Goal: Navigation & Orientation: Find specific page/section

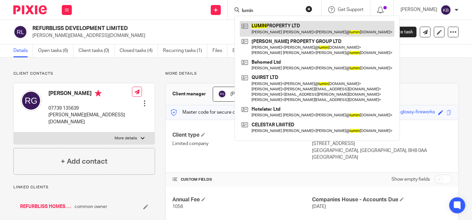
type input "lumin"
click at [277, 26] on link at bounding box center [317, 28] width 155 height 15
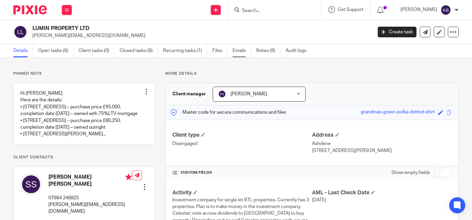
click at [240, 49] on link "Emails" at bounding box center [241, 50] width 19 height 13
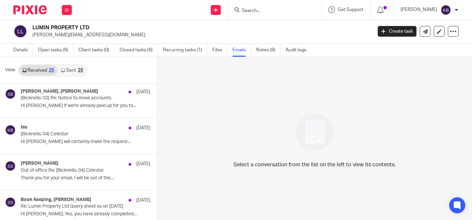
scroll to position [185, 0]
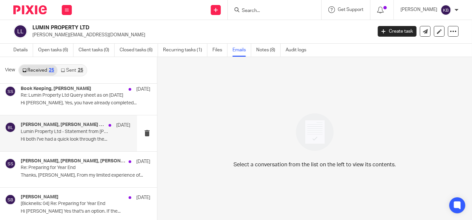
click at [64, 131] on p "Lumin Property Ltd - Statement from Bicknell Business Advisers Ltd" at bounding box center [64, 132] width 87 height 6
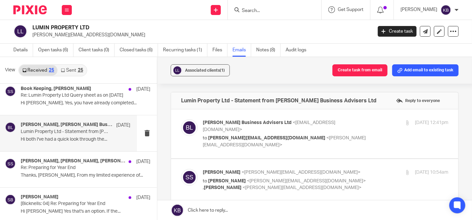
scroll to position [0, 0]
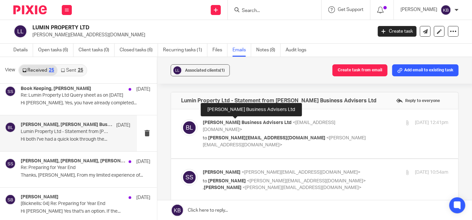
click at [237, 121] on span "Bicknell Business Advisers Ltd" at bounding box center [247, 122] width 89 height 5
checkbox input "true"
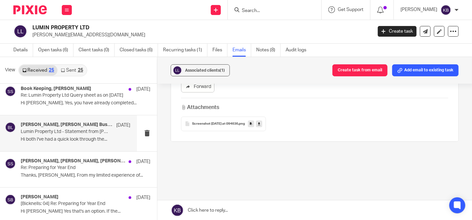
scroll to position [552, 0]
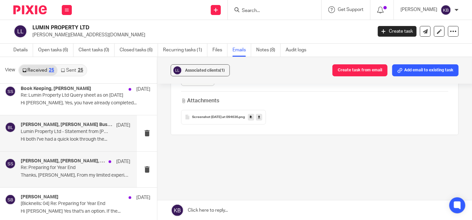
click at [73, 165] on p "Re: Preparing for Year End" at bounding box center [64, 168] width 87 height 6
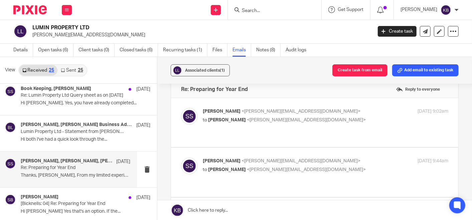
scroll to position [0, 0]
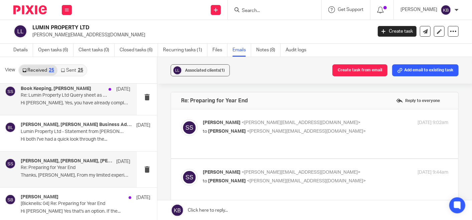
click at [88, 100] on p "Hi Sheila, Yes, you have already completed..." at bounding box center [75, 103] width 109 height 6
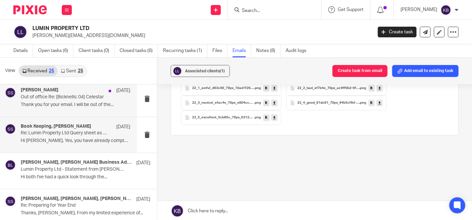
scroll to position [296, 0]
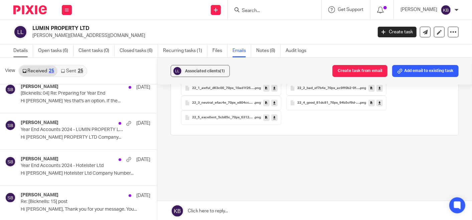
click at [23, 48] on link "Details" at bounding box center [23, 50] width 20 height 13
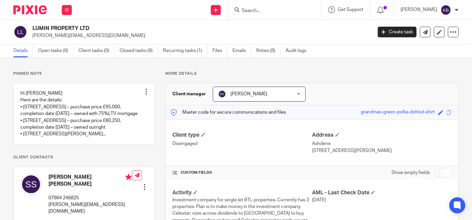
click at [253, 8] on input "Search" at bounding box center [271, 11] width 60 height 6
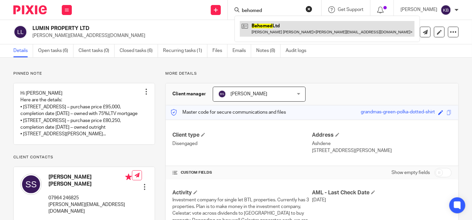
type input "behomed"
click at [269, 25] on link at bounding box center [327, 28] width 175 height 15
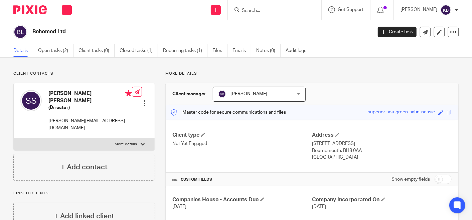
click at [263, 10] on input "Search" at bounding box center [271, 11] width 60 height 6
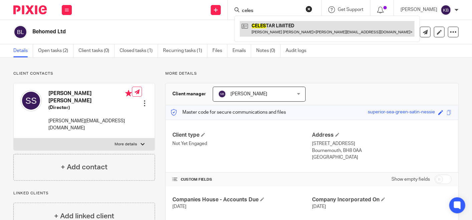
type input "celes"
click at [270, 26] on link at bounding box center [327, 28] width 175 height 15
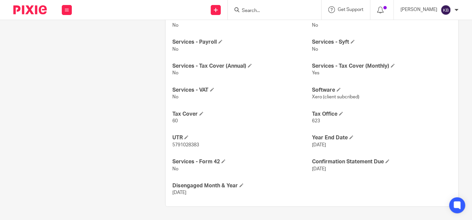
scroll to position [321, 0]
click at [258, 8] on input "Search" at bounding box center [271, 11] width 60 height 6
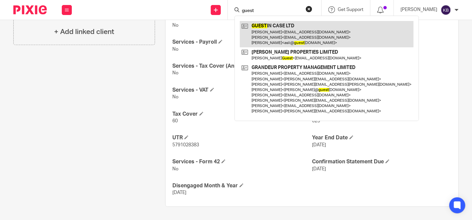
type input "guest"
click at [277, 32] on link at bounding box center [327, 34] width 174 height 26
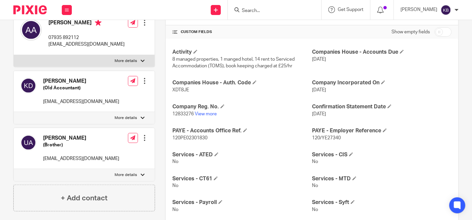
scroll to position [148, 0]
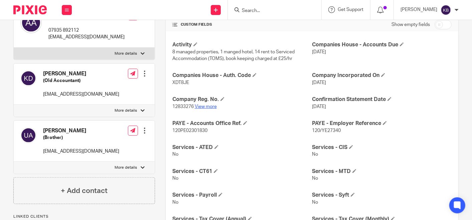
click at [205, 104] on link "View more" at bounding box center [206, 106] width 22 height 5
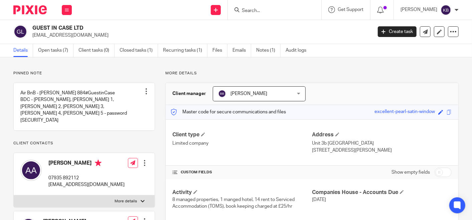
scroll to position [0, 0]
click at [214, 50] on link "Files" at bounding box center [219, 50] width 15 height 13
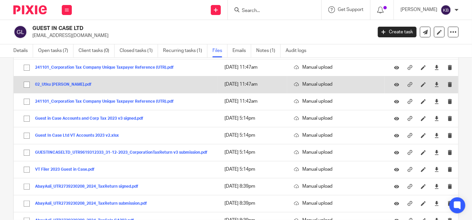
scroll to position [74, 0]
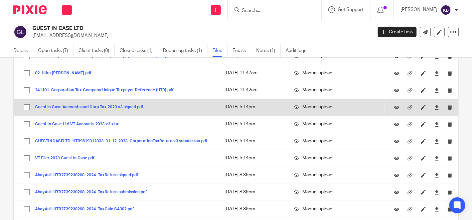
click at [142, 106] on button "Guest in Case Accounts and Corp Tax 2023 v3 signed.pdf" at bounding box center [91, 107] width 113 height 5
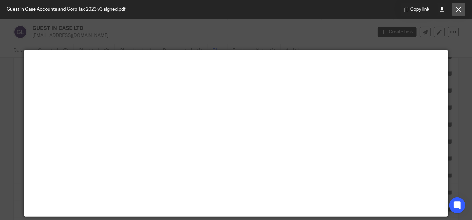
click at [455, 10] on button at bounding box center [458, 9] width 13 height 13
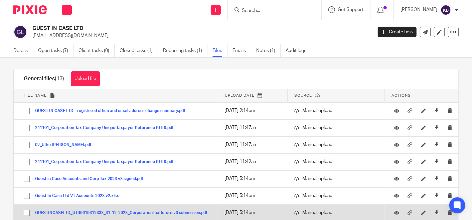
scroll to position [0, 0]
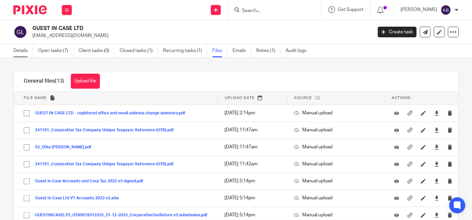
click at [22, 49] on link "Details" at bounding box center [23, 50] width 20 height 13
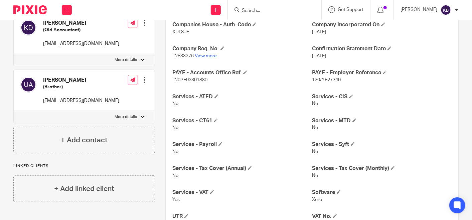
scroll to position [222, 0]
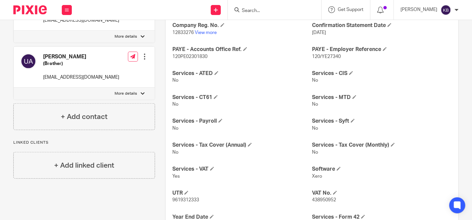
click at [256, 10] on input "Search" at bounding box center [271, 11] width 60 height 6
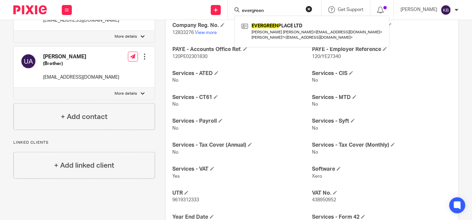
type input "evergreen"
click button "submit" at bounding box center [0, 0] width 0 height 0
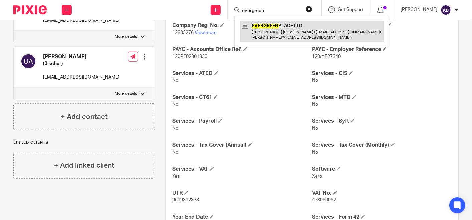
click at [268, 31] on link at bounding box center [312, 31] width 144 height 21
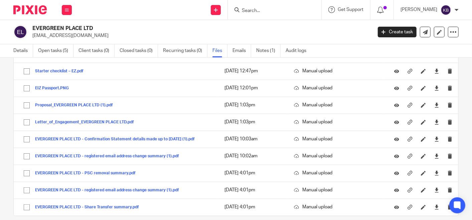
scroll to position [74, 0]
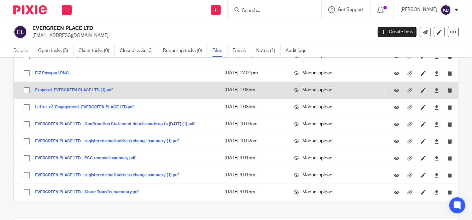
click at [97, 89] on button "Proposal_EVERGREEN PLACE LTD (1).pdf" at bounding box center [76, 90] width 83 height 5
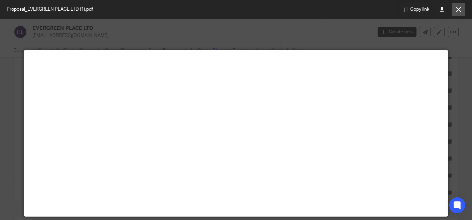
click at [459, 10] on icon at bounding box center [458, 9] width 5 height 5
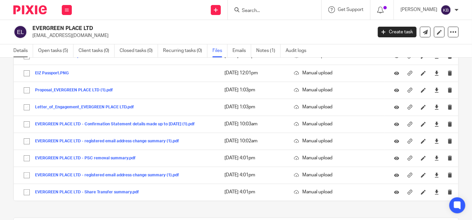
click at [18, 52] on link "Details" at bounding box center [23, 50] width 20 height 13
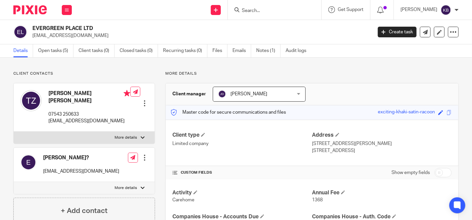
click at [254, 11] on input "Search" at bounding box center [271, 11] width 60 height 6
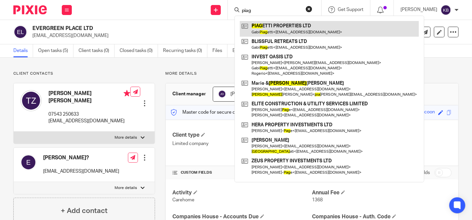
type input "piag"
click at [278, 26] on link at bounding box center [329, 28] width 179 height 15
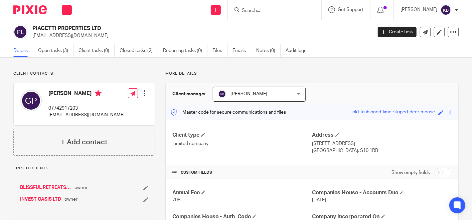
click at [141, 91] on div at bounding box center [144, 93] width 7 height 7
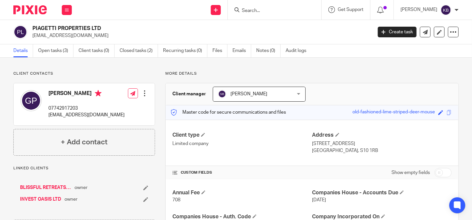
click at [258, 11] on input "Search" at bounding box center [271, 11] width 60 height 6
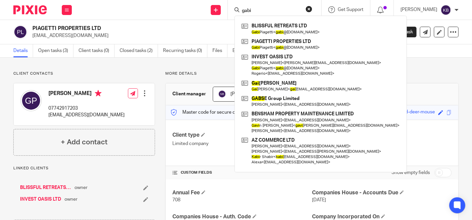
type input "gabi"
click at [193, 25] on div "PIAGETTI PROPERTIES LTD gabi@investoasis.co.uk Create task Update from Companie…" at bounding box center [236, 32] width 472 height 24
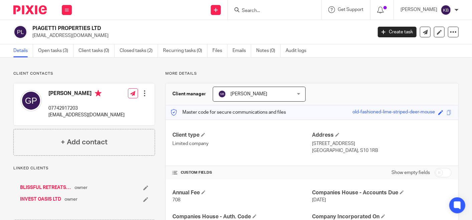
click at [53, 198] on link "INVEST OASIS LTD" at bounding box center [40, 199] width 41 height 7
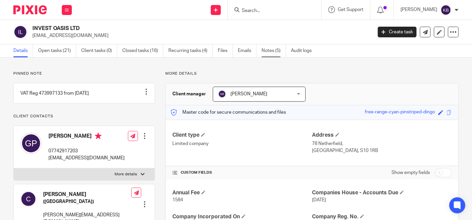
click at [267, 47] on link "Notes (5)" at bounding box center [273, 50] width 24 height 13
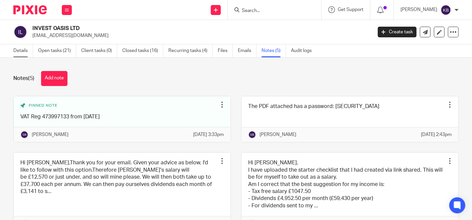
click at [19, 52] on link "Details" at bounding box center [23, 50] width 20 height 13
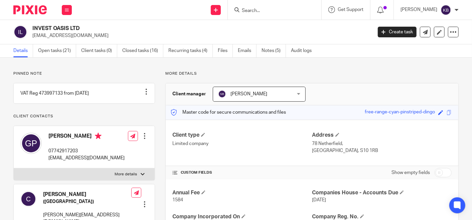
click at [262, 12] on input "Search" at bounding box center [271, 11] width 60 height 6
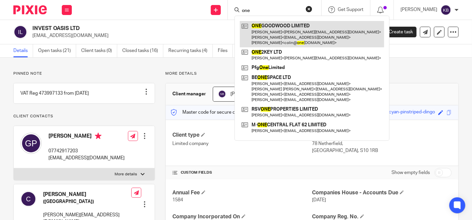
type input "one"
click at [266, 34] on link at bounding box center [312, 34] width 144 height 26
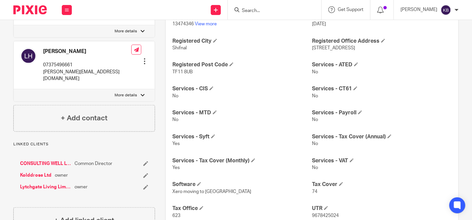
scroll to position [259, 0]
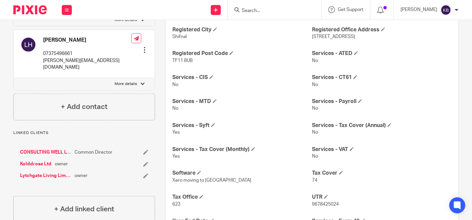
click at [51, 149] on link "CONSULTING WELL LTD" at bounding box center [45, 152] width 51 height 7
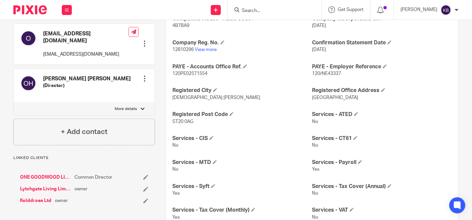
scroll to position [259, 0]
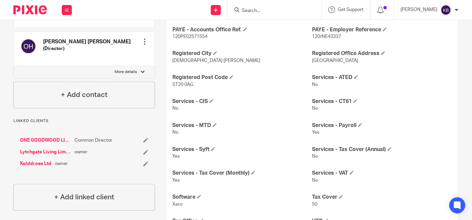
click at [41, 140] on link "ONE GOODWOOD LIMITED" at bounding box center [45, 140] width 51 height 7
